Goal: Transaction & Acquisition: Purchase product/service

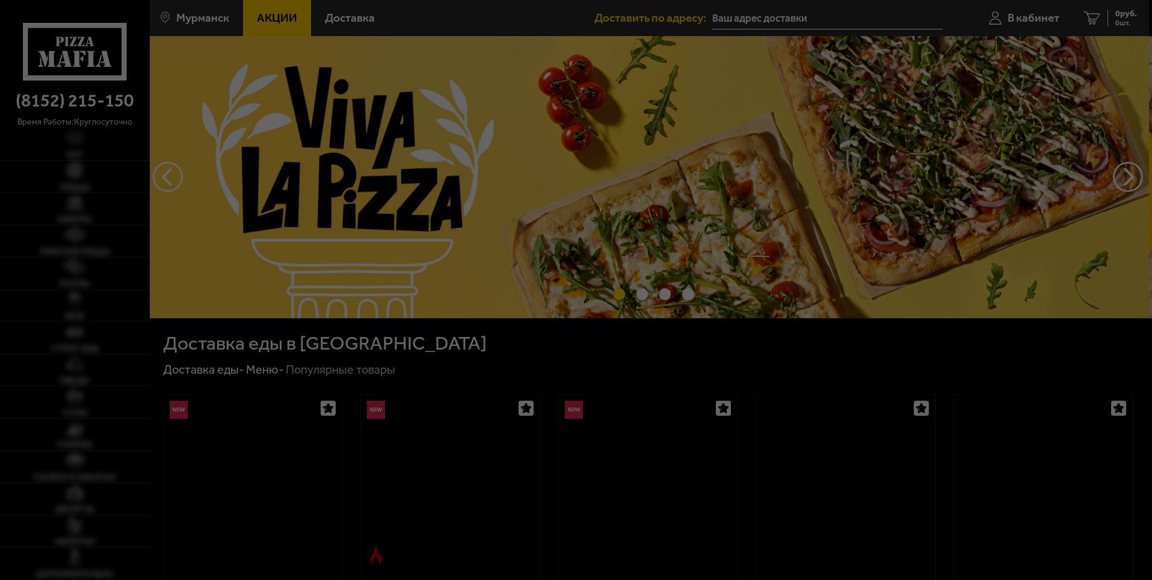
type input "[STREET_ADDRESS][PERSON_NAME]"
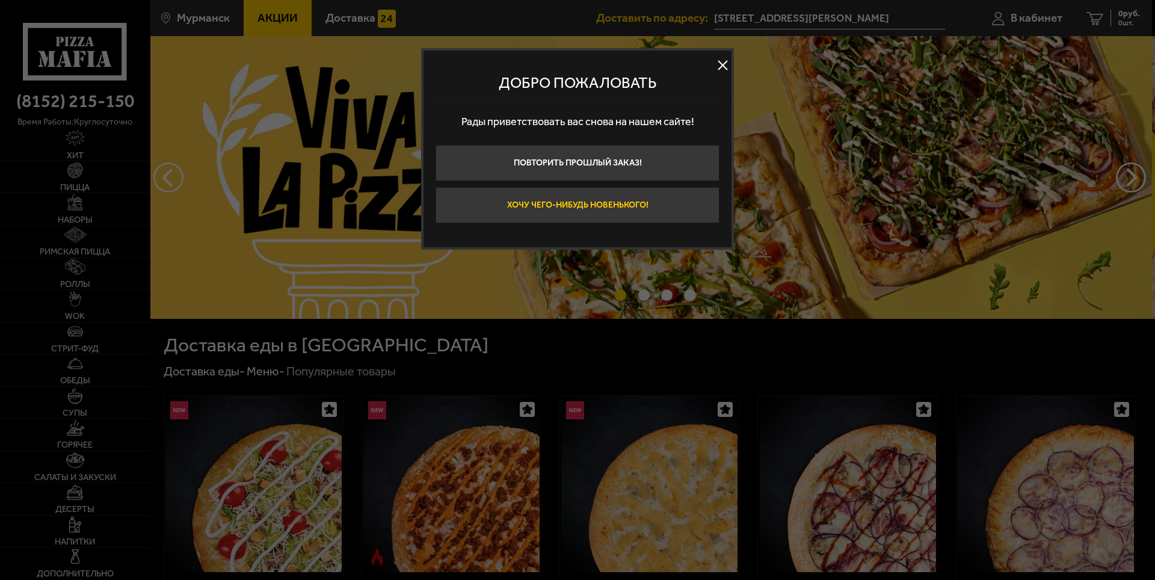
click at [611, 209] on button "Хочу чего-нибудь новенького!" at bounding box center [578, 205] width 284 height 36
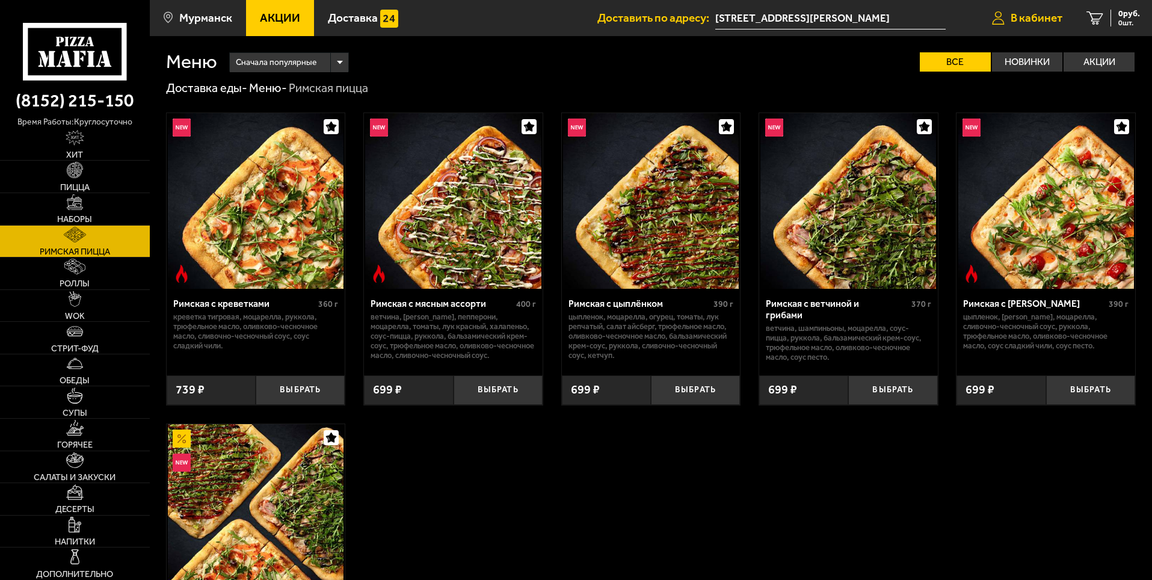
drag, startPoint x: 1044, startPoint y: 10, endPoint x: 1039, endPoint y: 14, distance: 6.8
click at [1043, 10] on link "В кабинет" at bounding box center [1027, 18] width 94 height 36
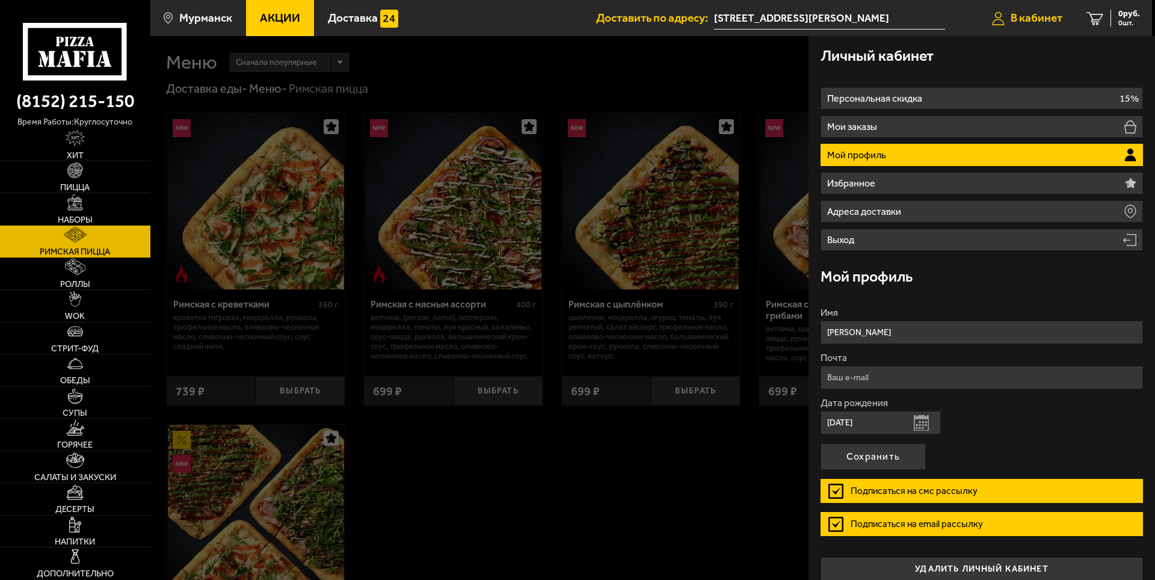
click at [1038, 14] on span "В кабинет" at bounding box center [1037, 17] width 52 height 11
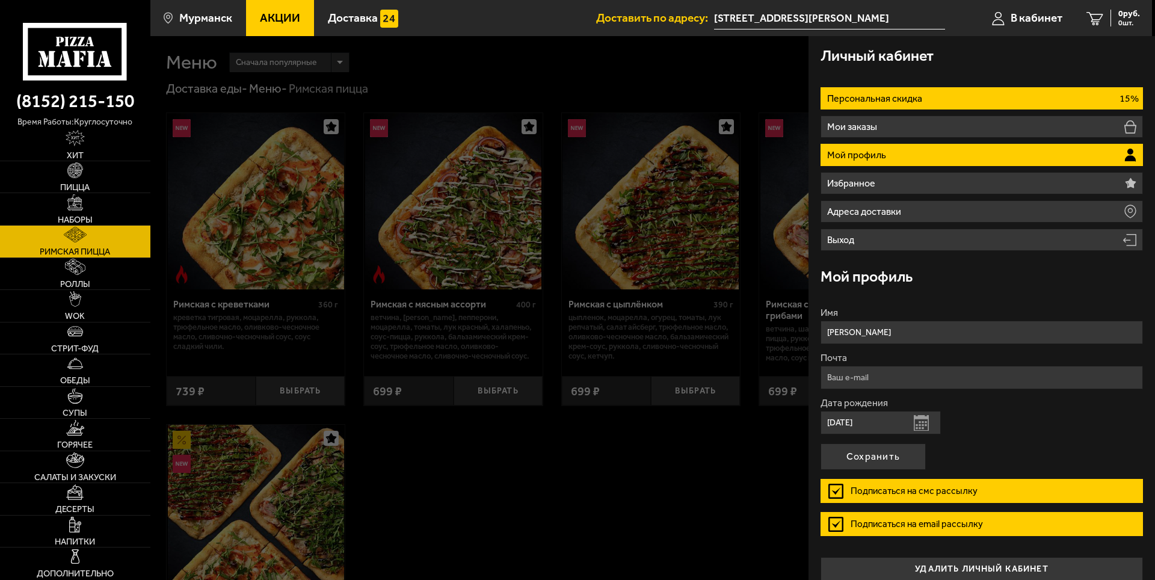
click at [968, 97] on li "Персональная скидка 15%" at bounding box center [982, 98] width 323 height 22
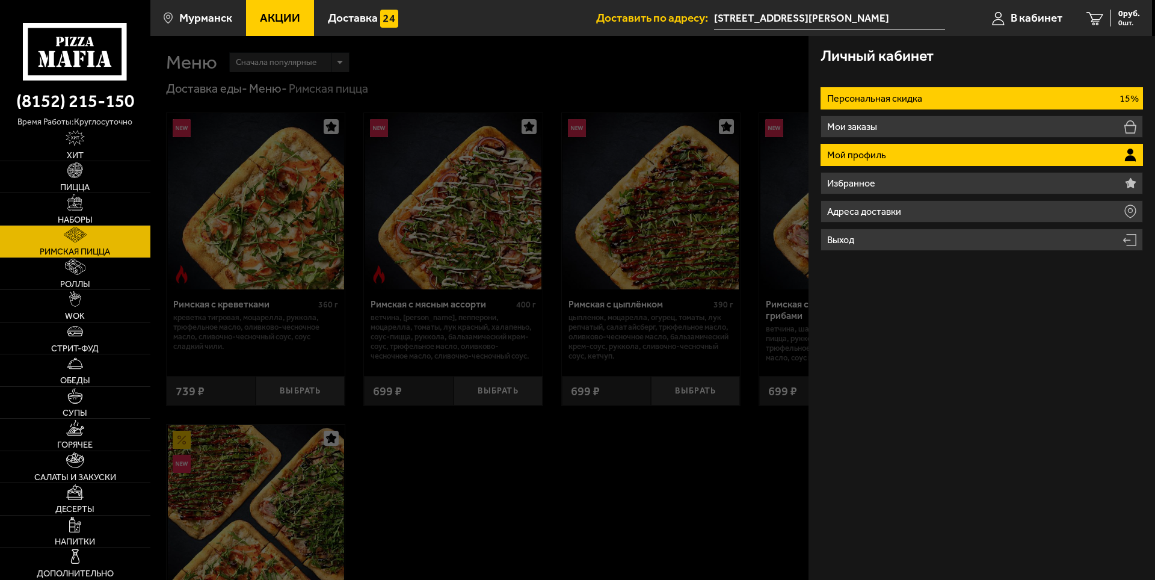
click at [881, 156] on p "Мой профиль" at bounding box center [858, 155] width 62 height 10
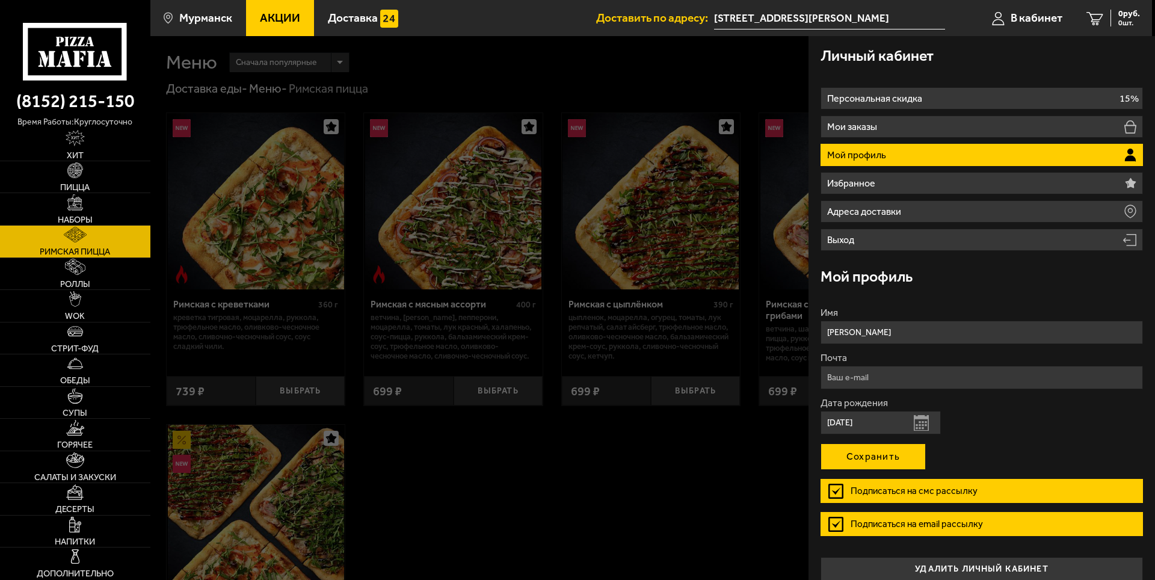
click at [859, 459] on button "Сохранить" at bounding box center [873, 457] width 105 height 26
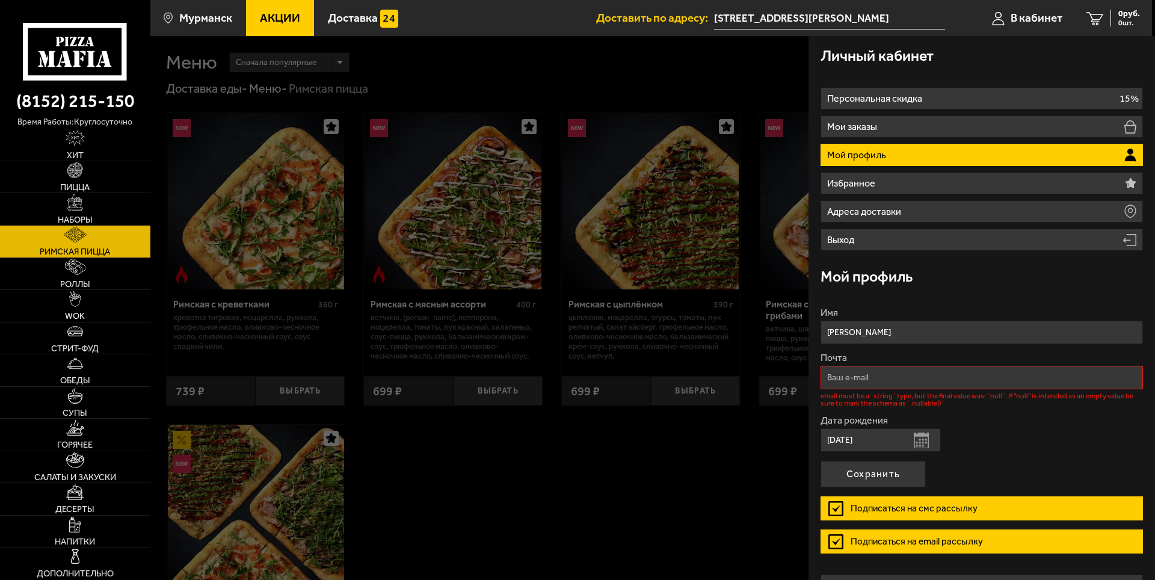
click at [72, 244] on link "Римская пицца" at bounding box center [75, 242] width 150 height 32
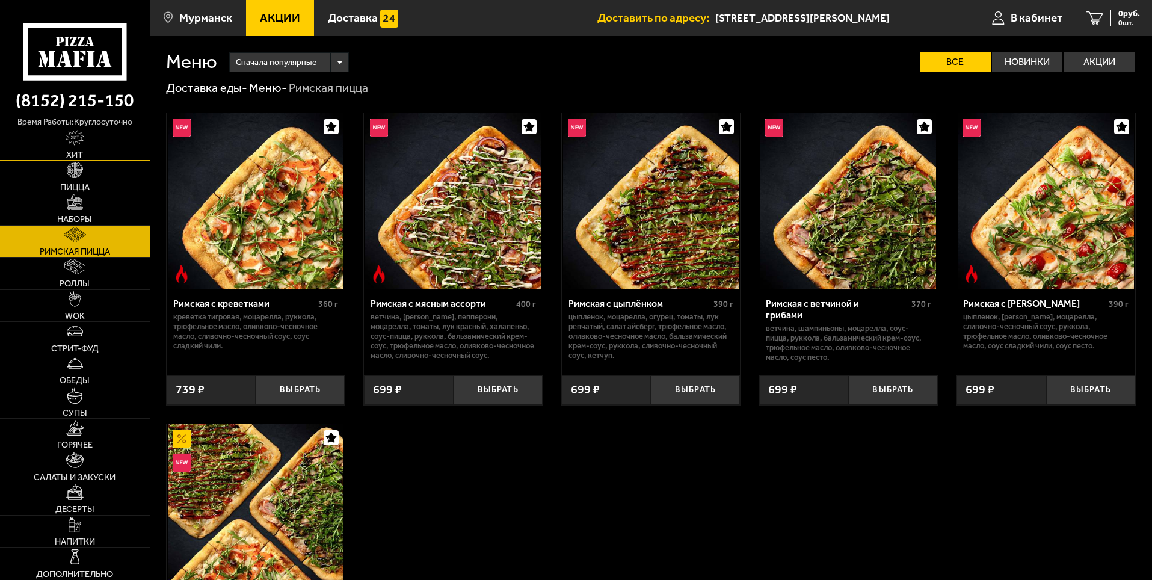
click at [93, 149] on link "Хит" at bounding box center [75, 145] width 150 height 32
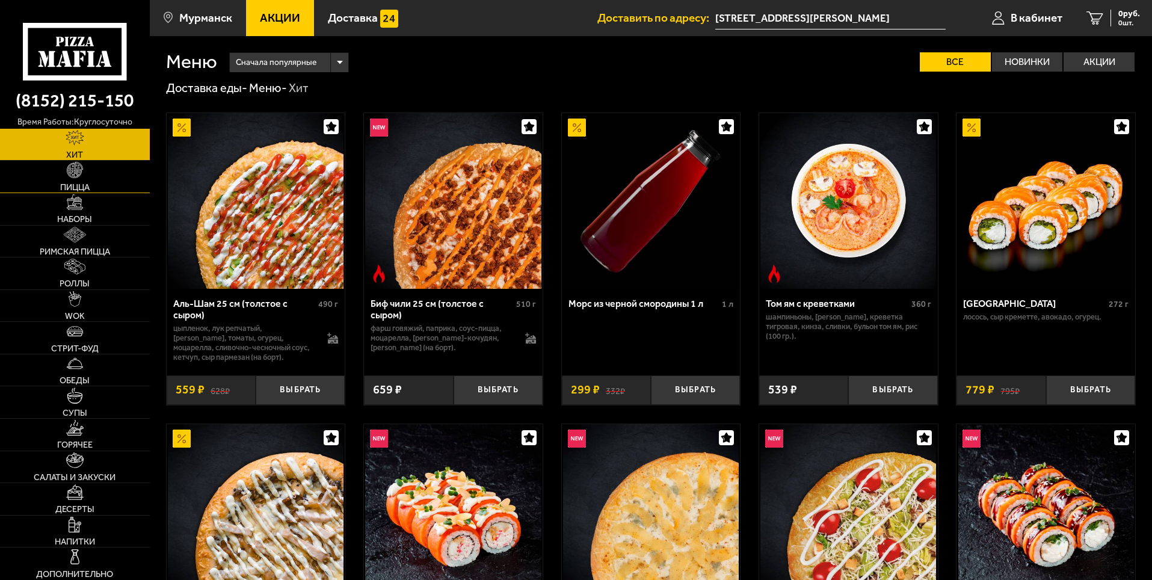
click at [64, 167] on link "Пицца" at bounding box center [75, 177] width 150 height 32
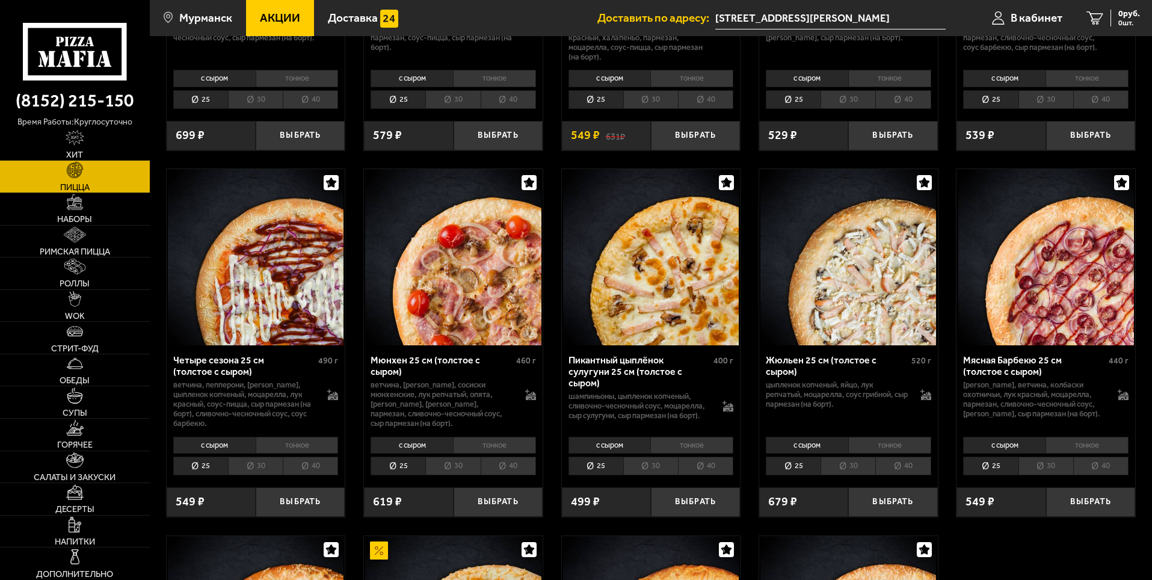
scroll to position [1563, 0]
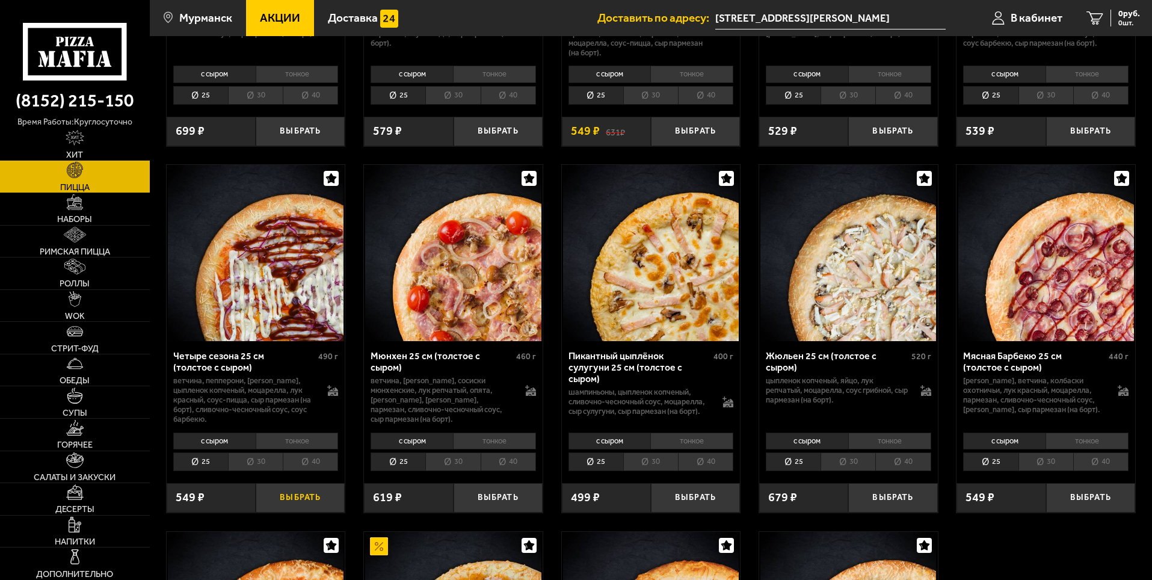
click at [302, 509] on button "Выбрать" at bounding box center [300, 497] width 89 height 29
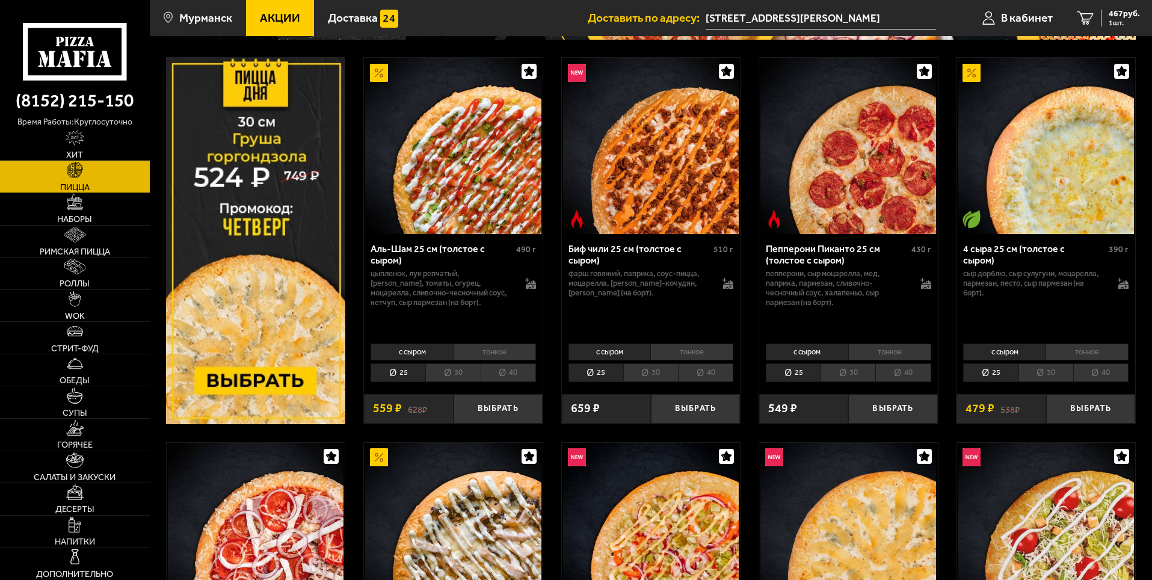
scroll to position [179, 0]
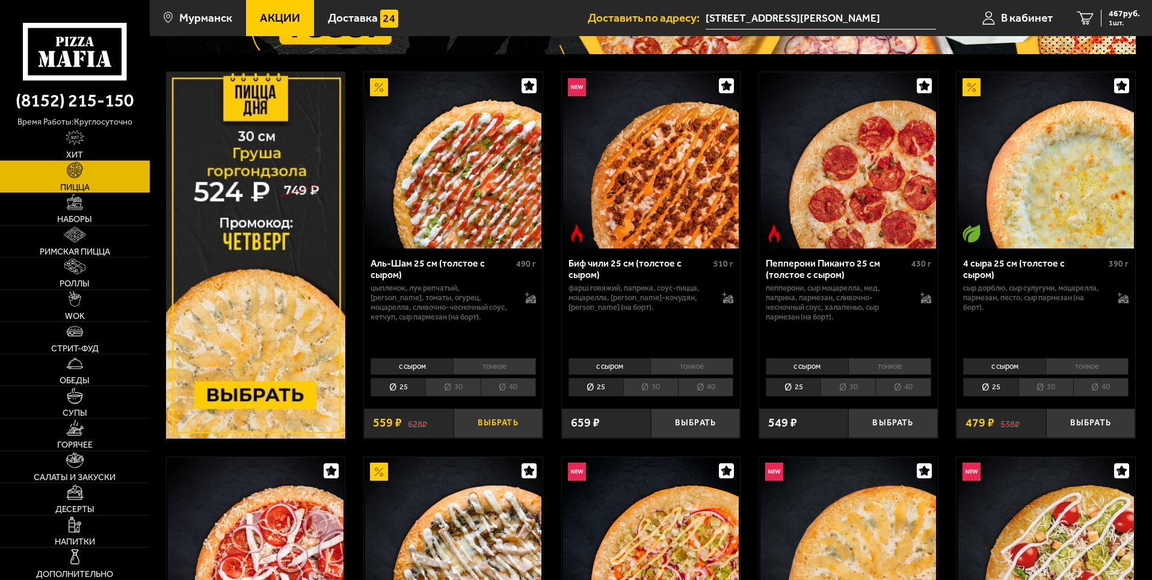
click at [488, 422] on button "Выбрать" at bounding box center [498, 423] width 89 height 29
click at [1121, 21] on span "2 шт." at bounding box center [1122, 22] width 36 height 7
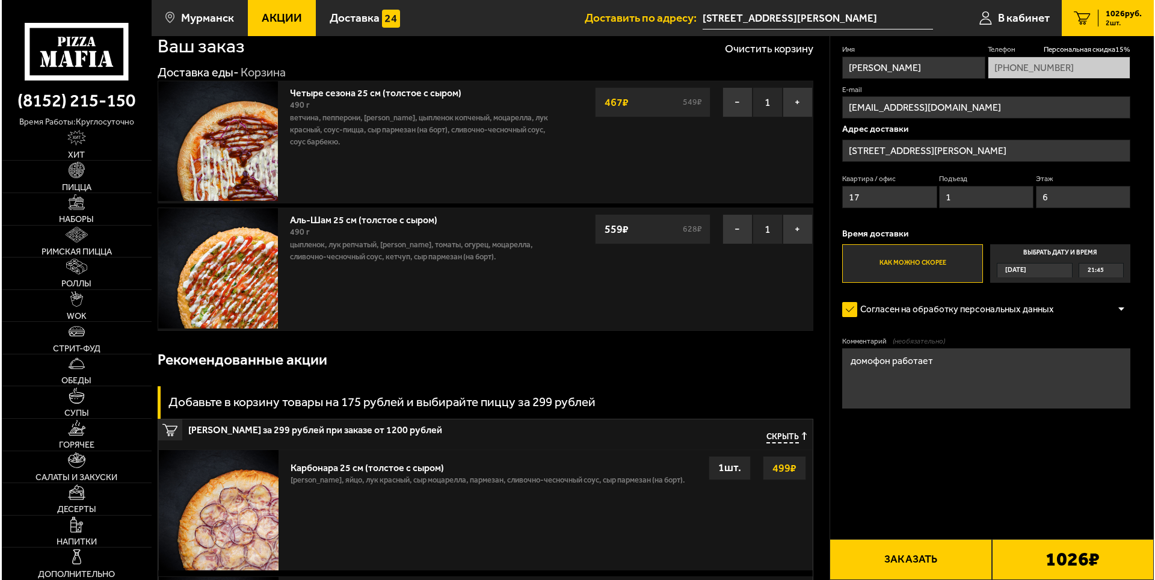
scroll to position [60, 0]
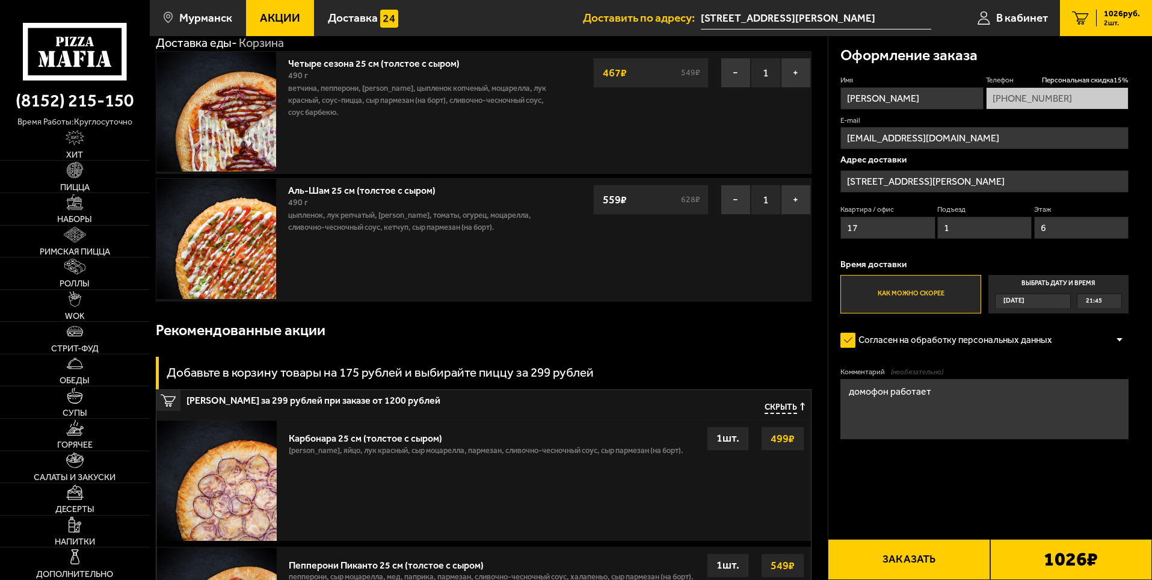
click at [919, 556] on button "Заказать" at bounding box center [909, 559] width 162 height 41
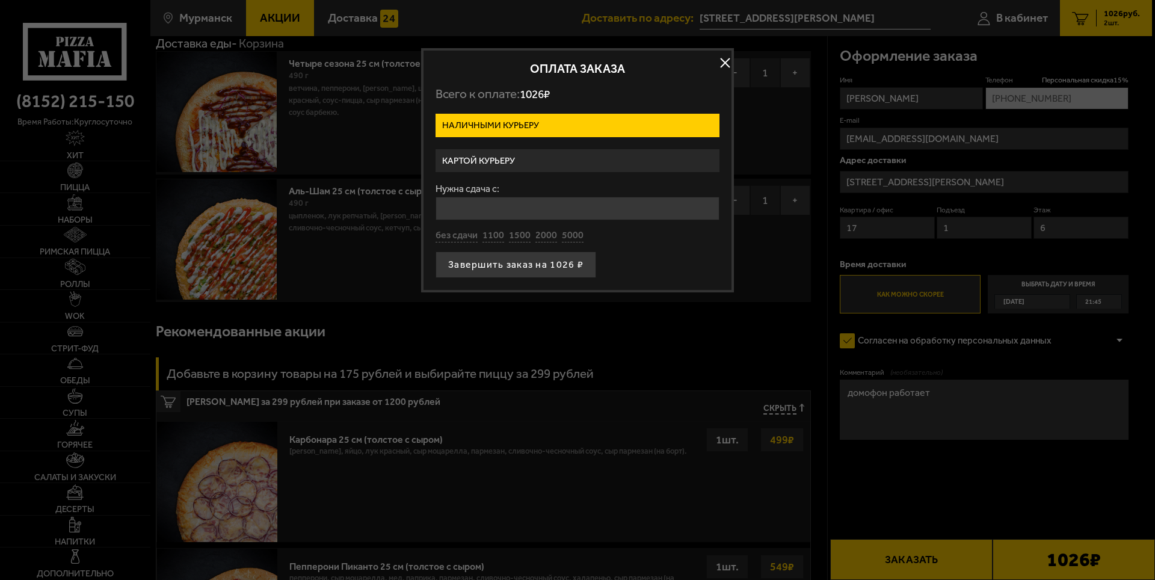
click at [503, 161] on label "Картой курьеру" at bounding box center [578, 160] width 284 height 23
click at [0, 0] on input "Картой курьеру" at bounding box center [0, 0] width 0 height 0
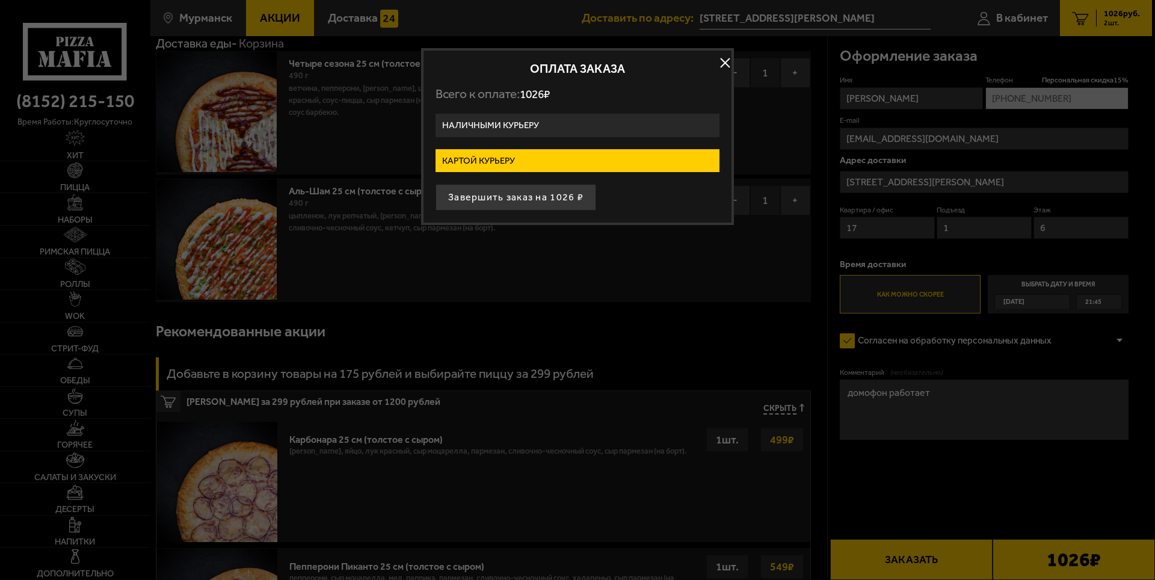
click at [494, 131] on label "Наличными курьеру" at bounding box center [578, 125] width 284 height 23
click at [0, 0] on input "Наличными курьеру" at bounding box center [0, 0] width 0 height 0
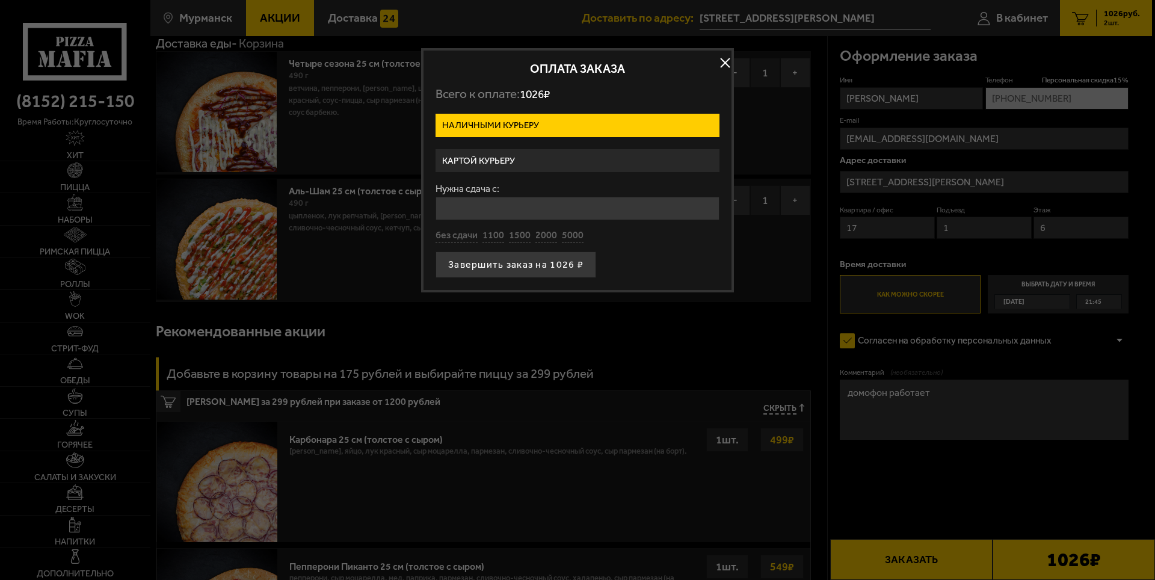
click at [475, 162] on label "Картой курьеру" at bounding box center [578, 160] width 284 height 23
click at [0, 0] on input "Картой курьеру" at bounding box center [0, 0] width 0 height 0
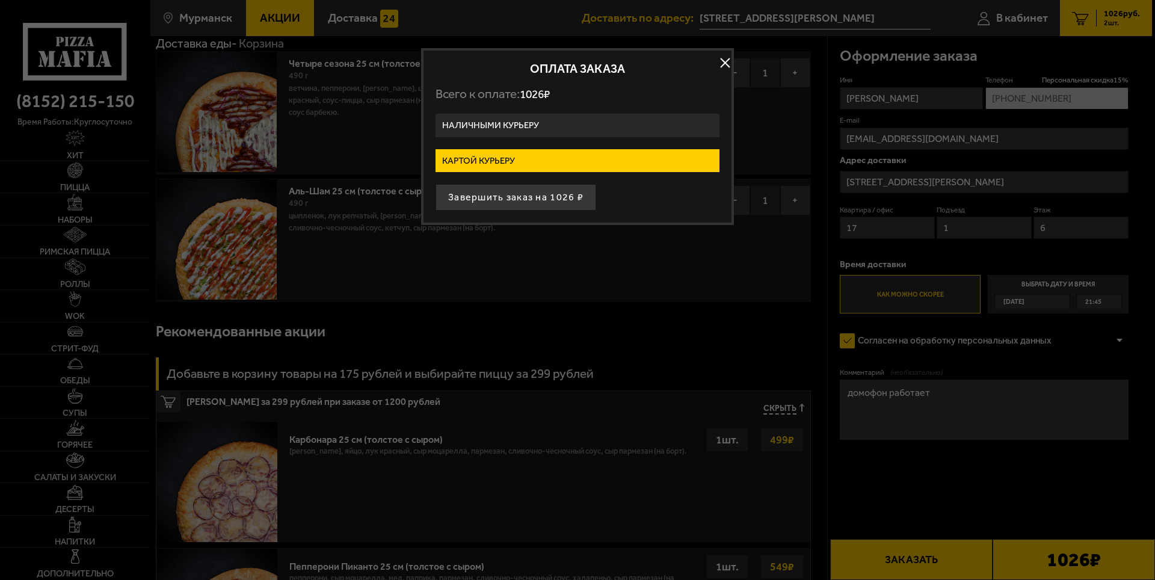
click at [487, 125] on label "Наличными курьеру" at bounding box center [578, 125] width 284 height 23
click at [0, 0] on input "Наличными курьеру" at bounding box center [0, 0] width 0 height 0
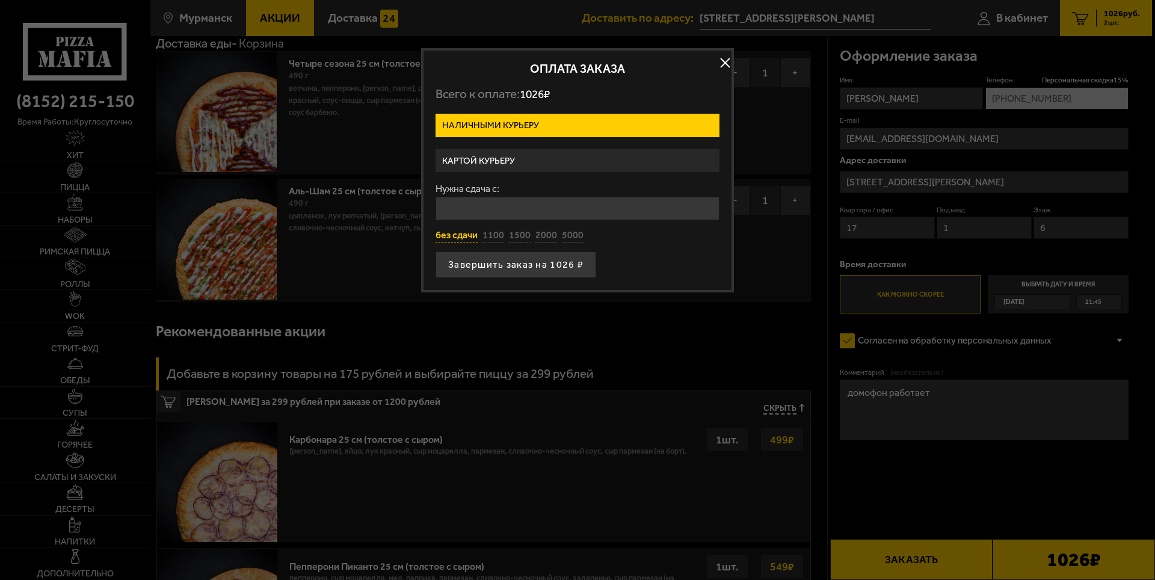
click at [456, 239] on button "без сдачи" at bounding box center [457, 235] width 42 height 13
type input "0"
click at [499, 267] on button "Завершить заказ на 1026 ₽" at bounding box center [516, 265] width 161 height 26
